Goal: Task Accomplishment & Management: Use online tool/utility

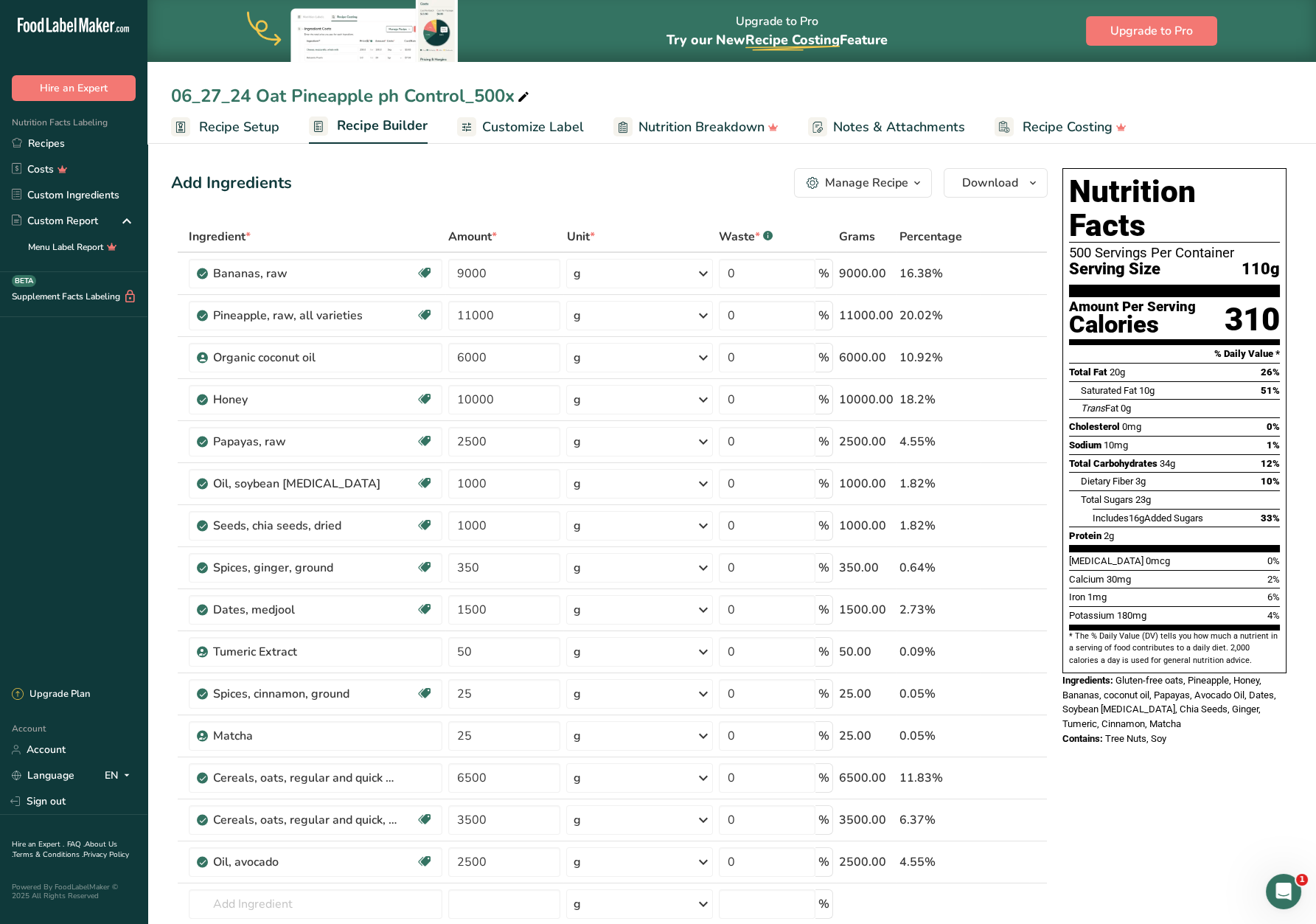
click at [245, 127] on span "Recipe Setup" at bounding box center [239, 127] width 80 height 20
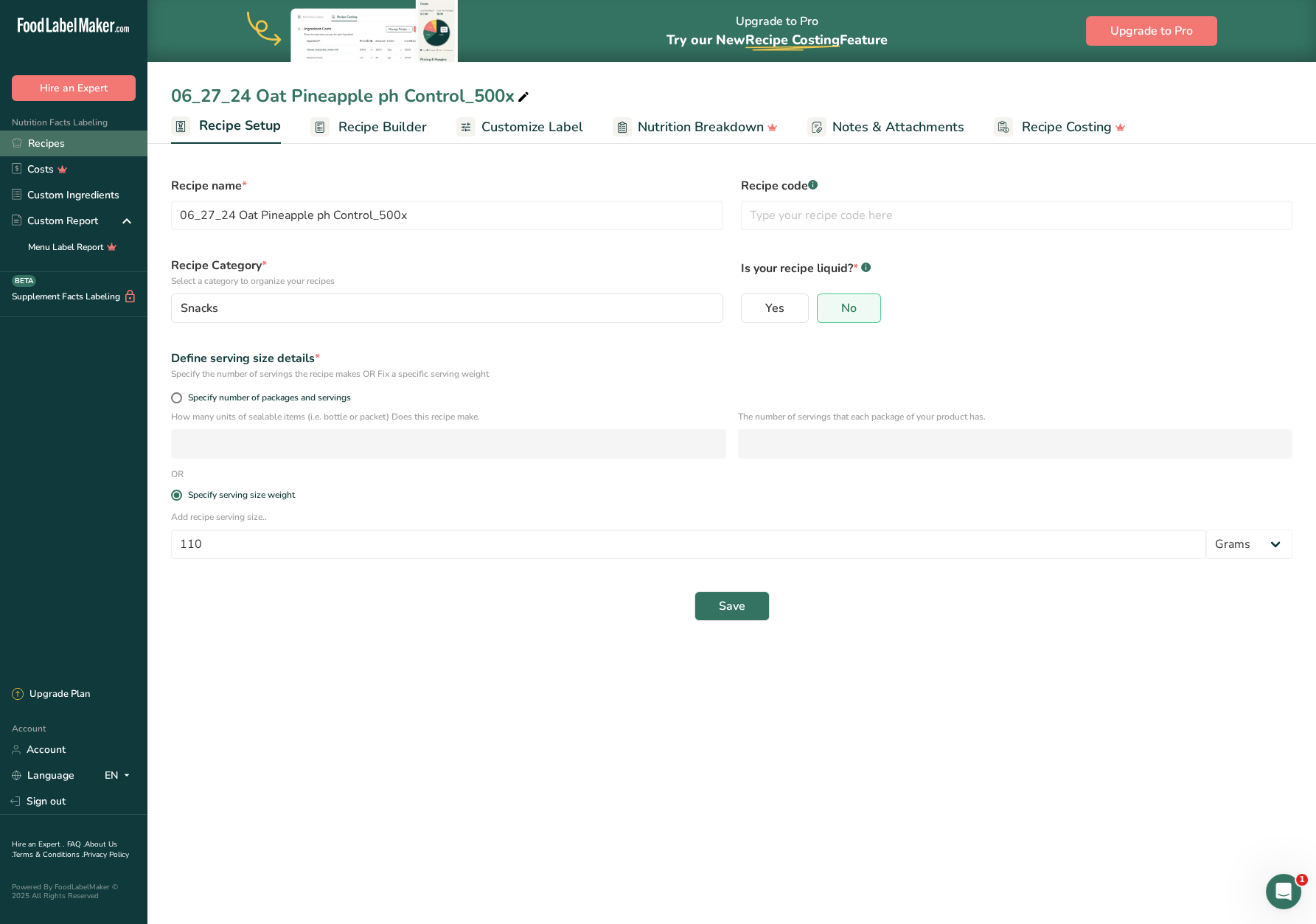
click at [55, 143] on link "Recipes" at bounding box center [73, 143] width 147 height 25
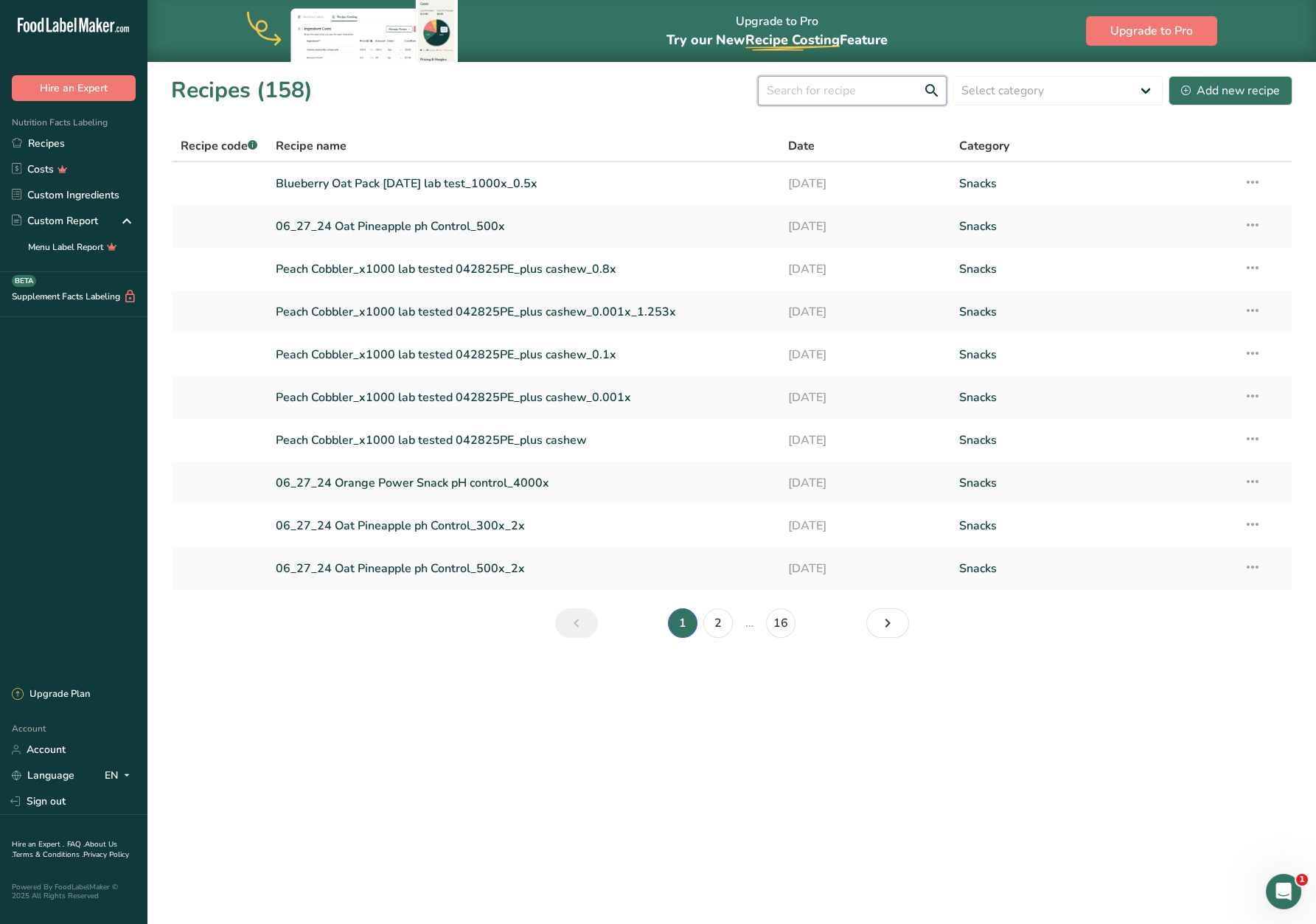
click at [886, 93] on input "text" at bounding box center [852, 90] width 189 height 29
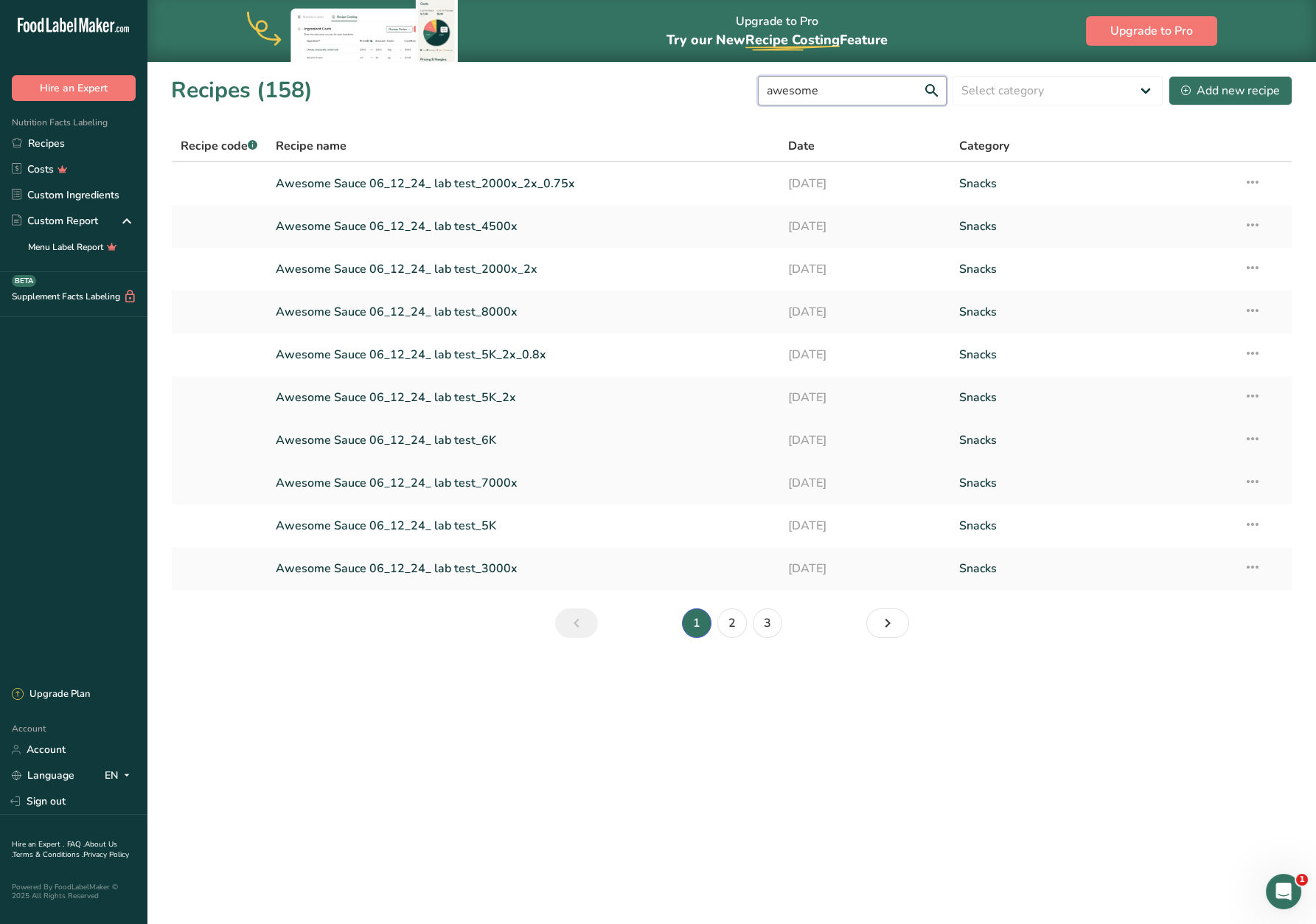
type input "awesome"
click at [463, 443] on link "Awesome Sauce 06_12_24_ lab test_6K" at bounding box center [522, 440] width 494 height 31
